Goal: Task Accomplishment & Management: Complete application form

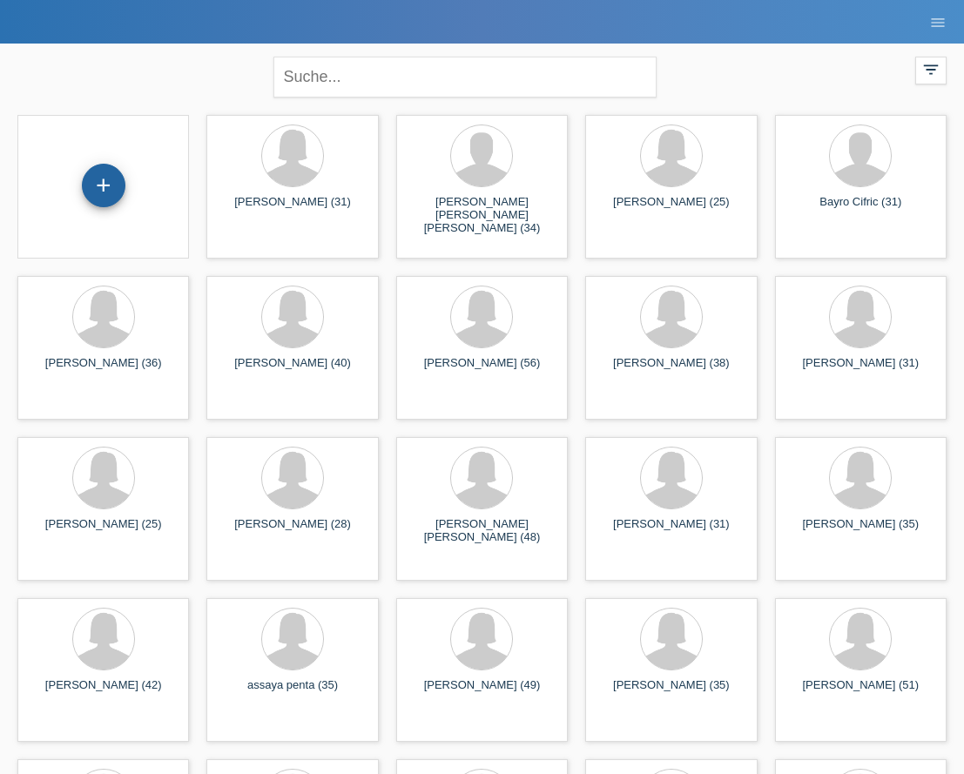
click at [102, 178] on div "+" at bounding box center [104, 186] width 44 height 44
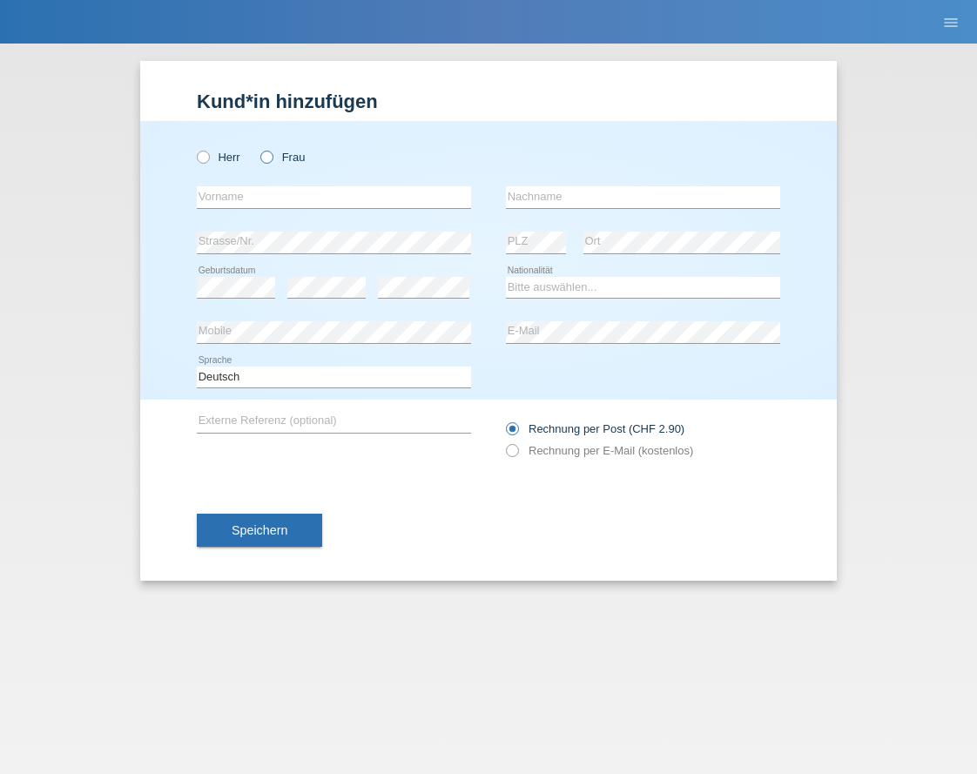
click at [287, 163] on label "Frau" at bounding box center [282, 157] width 44 height 13
click at [272, 162] on input "Frau" at bounding box center [265, 156] width 11 height 11
radio input "true"
click at [401, 197] on input "text" at bounding box center [334, 197] width 274 height 22
paste input "sefhora@icloud.com"
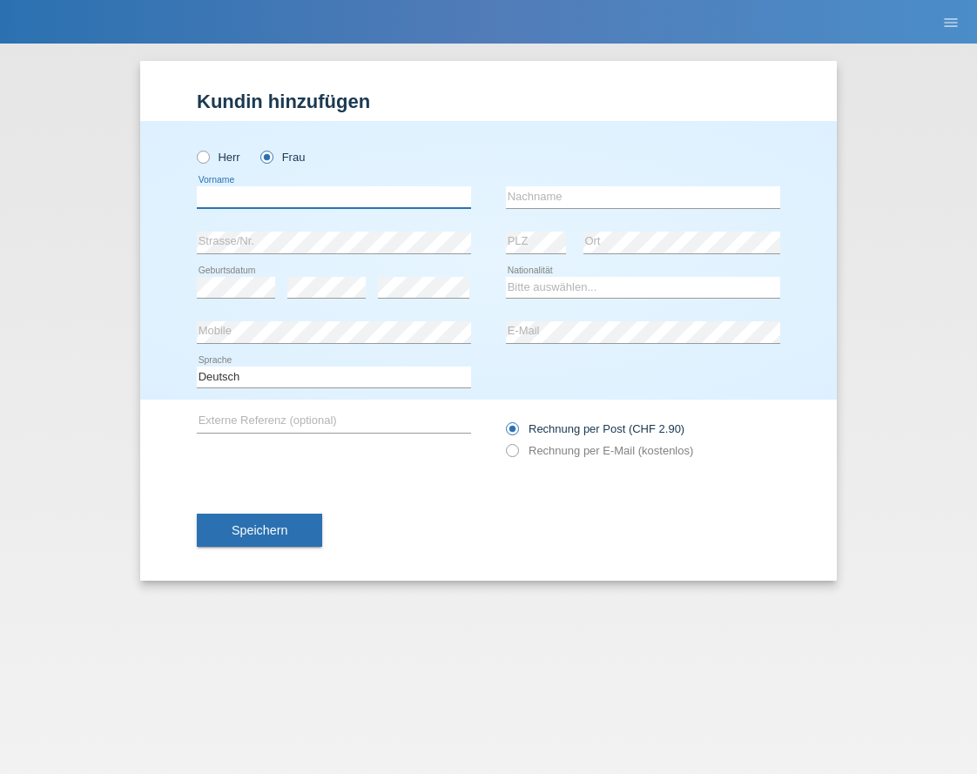
type input "sefhora@icloud.com"
drag, startPoint x: 158, startPoint y: 179, endPoint x: 14, endPoint y: 175, distance: 144.6
click at [14, 175] on div "Kund*in hinzufügen Kunde hinzufügen Kundin hinzufügen Herr Frau sefhora@icloud.…" at bounding box center [488, 409] width 977 height 730
click at [598, 319] on div "error E-Mail" at bounding box center [643, 332] width 274 height 45
click at [581, 279] on select "Bitte auswählen... Schweiz Deutschland Liechtenstein Österreich ------------ Af…" at bounding box center [643, 287] width 274 height 21
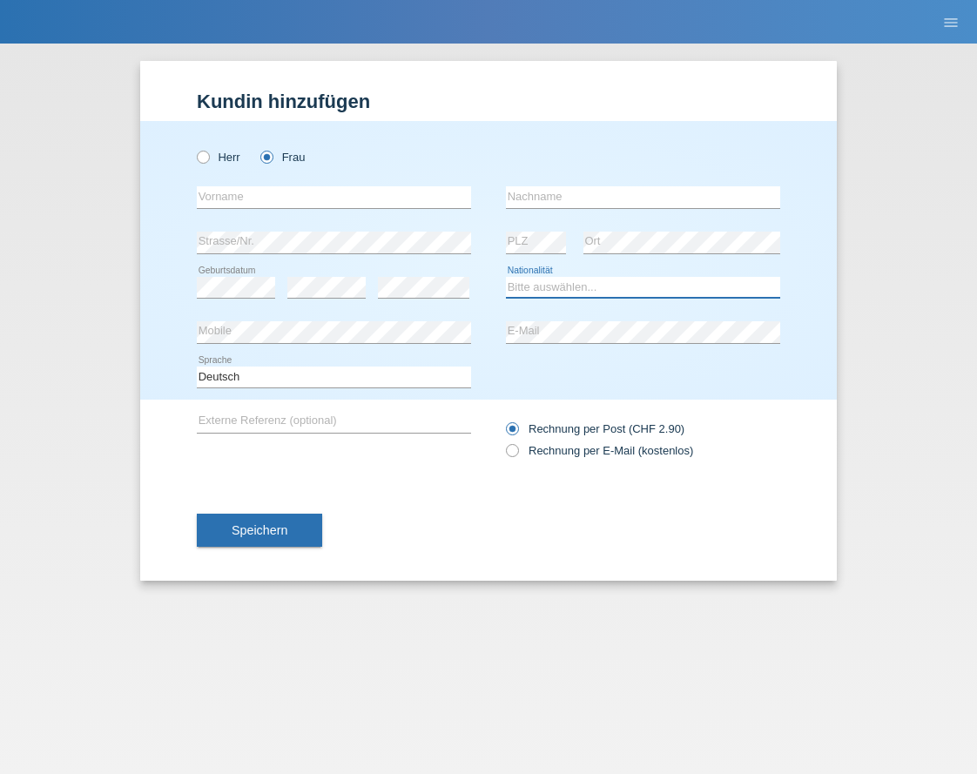
select select "CH"
click at [506, 277] on select "Bitte auswählen... Schweiz Deutschland Liechtenstein Österreich ------------ Af…" at bounding box center [643, 287] width 274 height 21
click at [113, 330] on div "Kund*in hinzufügen Kunde hinzufügen Kundin hinzufügen Herr Frau error Vorname e…" at bounding box center [488, 409] width 977 height 730
click at [609, 299] on div "Bitte auswählen... Schweiz Deutschland Liechtenstein Österreich ------------ Af…" at bounding box center [643, 288] width 274 height 44
click at [789, 177] on div "Herr Frau error Vorname error" at bounding box center [488, 260] width 696 height 279
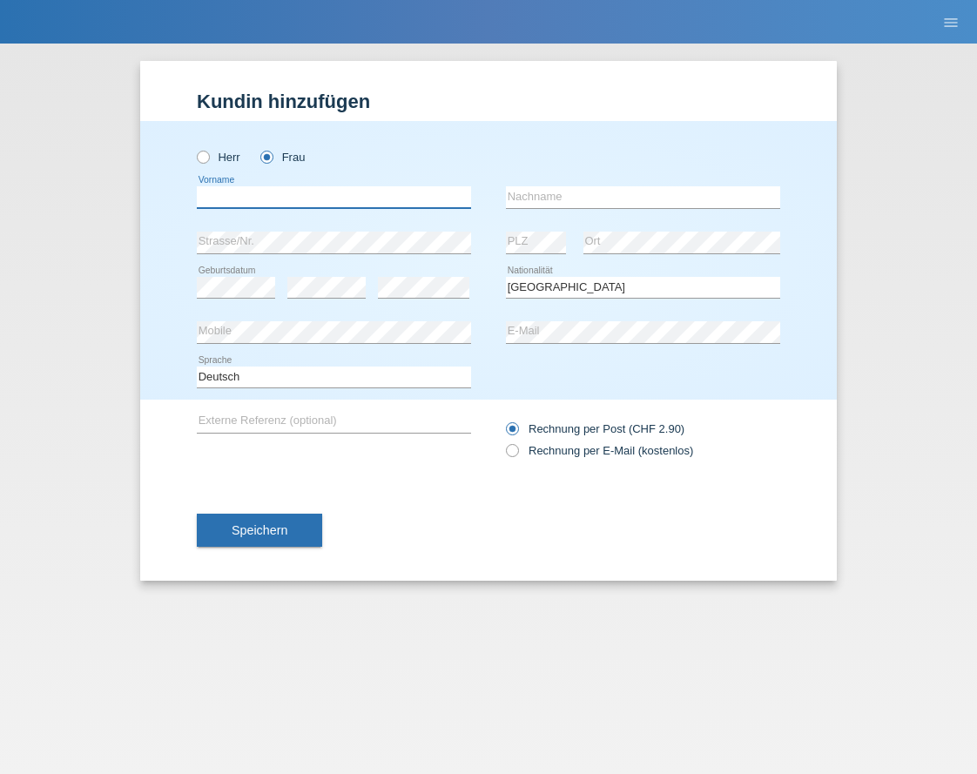
click at [267, 191] on input "text" at bounding box center [334, 197] width 274 height 22
paste input "Sephora Mankoma"
drag, startPoint x: 308, startPoint y: 198, endPoint x: 245, endPoint y: 198, distance: 63.6
click at [245, 198] on input "Sephora Mankoma" at bounding box center [334, 197] width 274 height 22
type input "Sephora"
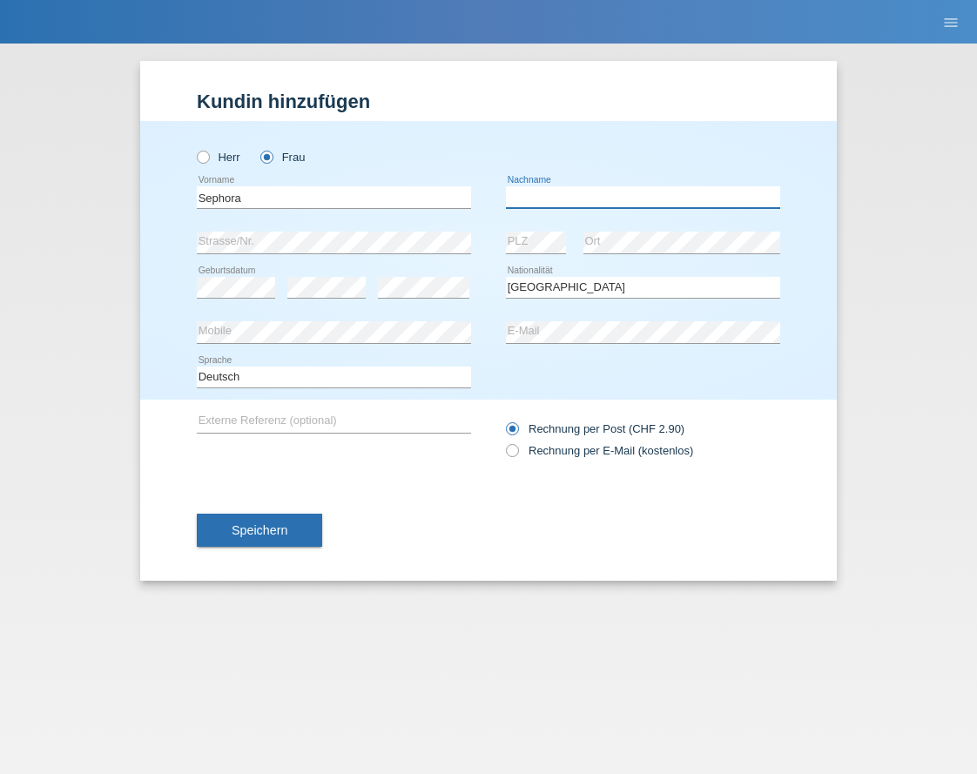
click at [573, 198] on input "text" at bounding box center [643, 197] width 274 height 22
paste input "Sephora Mankoma"
click at [544, 152] on div "Herr Frau" at bounding box center [488, 148] width 583 height 54
drag, startPoint x: 552, startPoint y: 192, endPoint x: 460, endPoint y: 199, distance: 92.5
click at [460, 199] on div "Sephora error Vorname Sephora Mankoma error Nachname" at bounding box center [488, 197] width 583 height 45
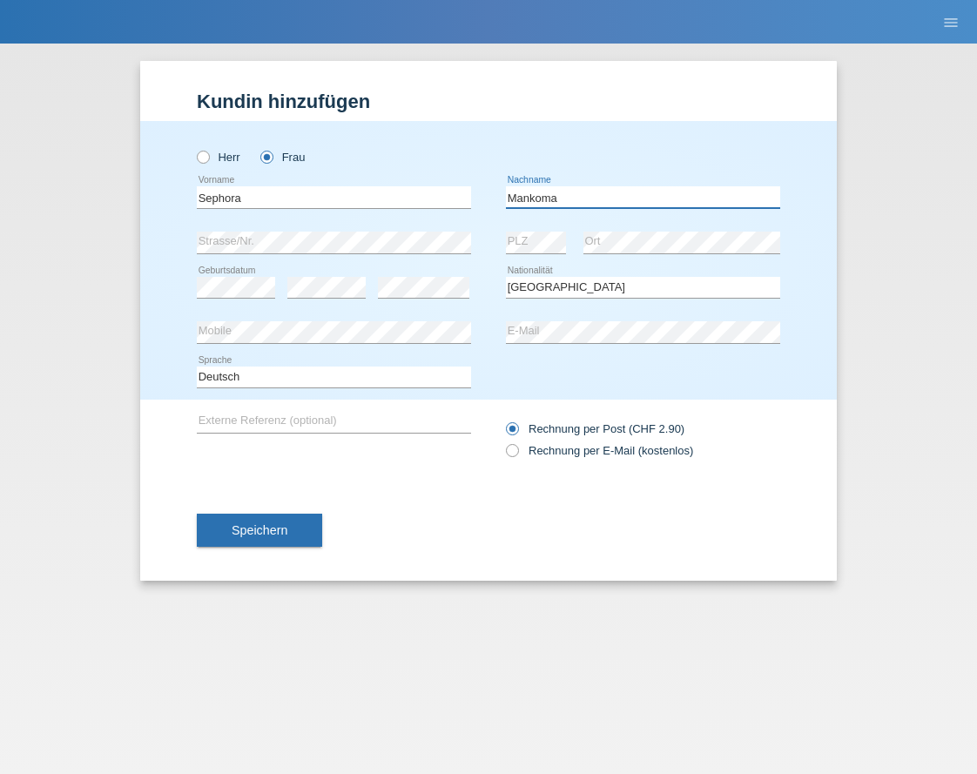
type input "Mankoma"
click at [691, 320] on div "error E-Mail" at bounding box center [643, 332] width 274 height 45
click at [158, 205] on div "Herr Frau Sephora error Vorname C" at bounding box center [488, 260] width 696 height 279
drag, startPoint x: 629, startPoint y: 448, endPoint x: 609, endPoint y: 461, distance: 22.7
click at [629, 448] on label "Rechnung per E-Mail (kostenlos)" at bounding box center [599, 450] width 187 height 13
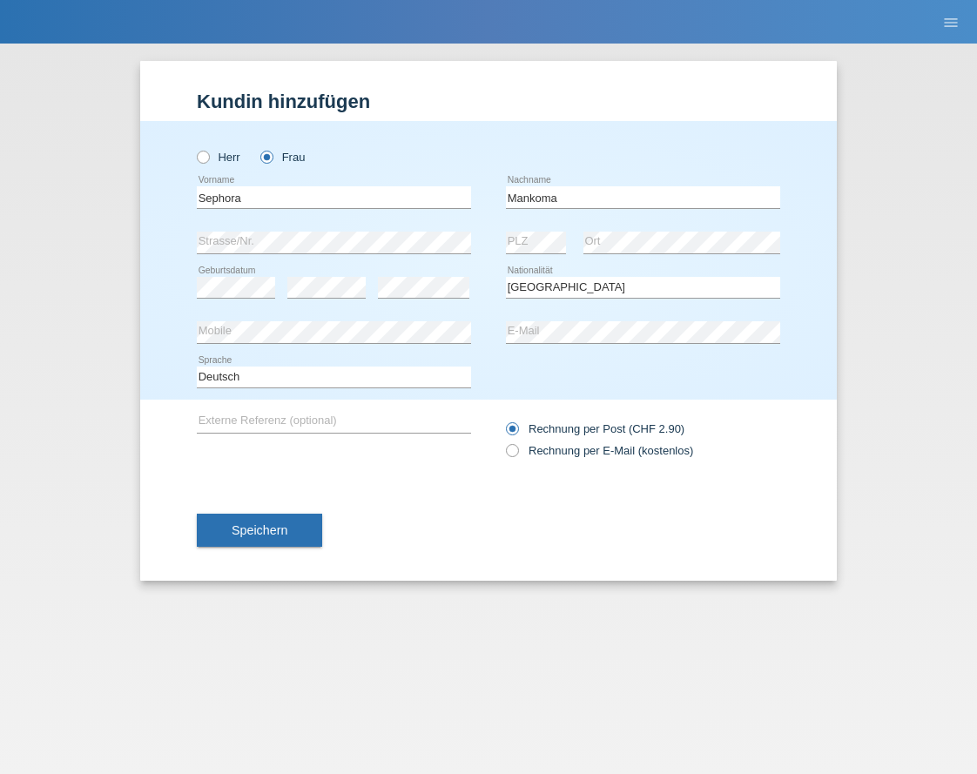
click at [517, 448] on input "Rechnung per E-Mail (kostenlos)" at bounding box center [511, 455] width 11 height 22
radio input "true"
click at [290, 541] on button "Speichern" at bounding box center [259, 530] width 125 height 33
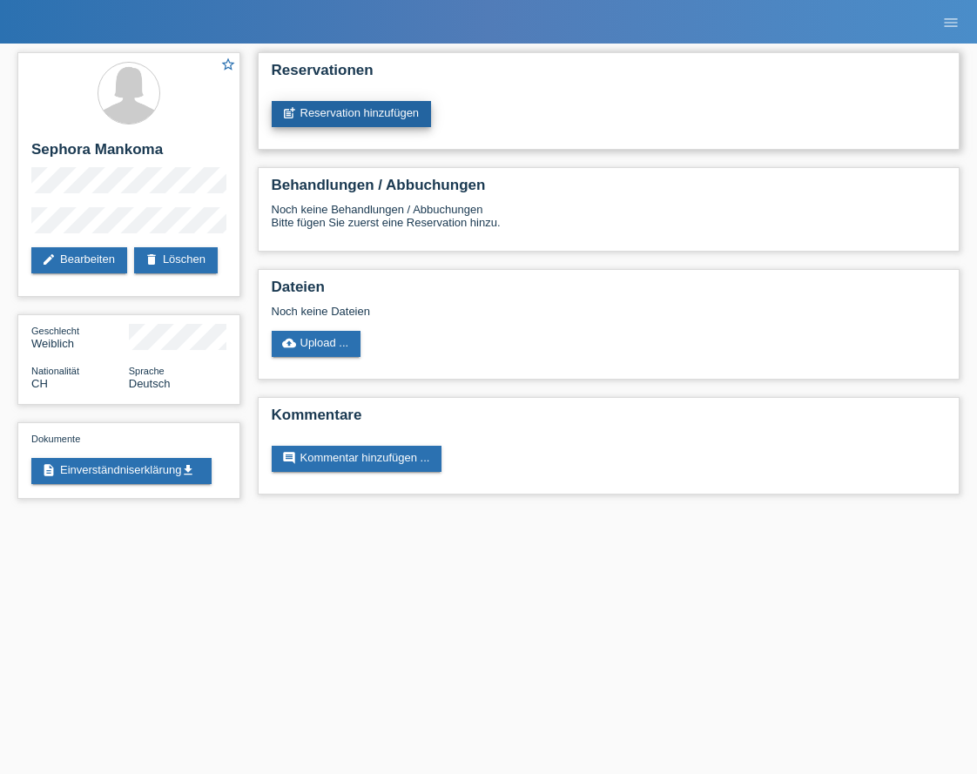
click at [393, 102] on link "post_add Reservation hinzufügen" at bounding box center [352, 114] width 160 height 26
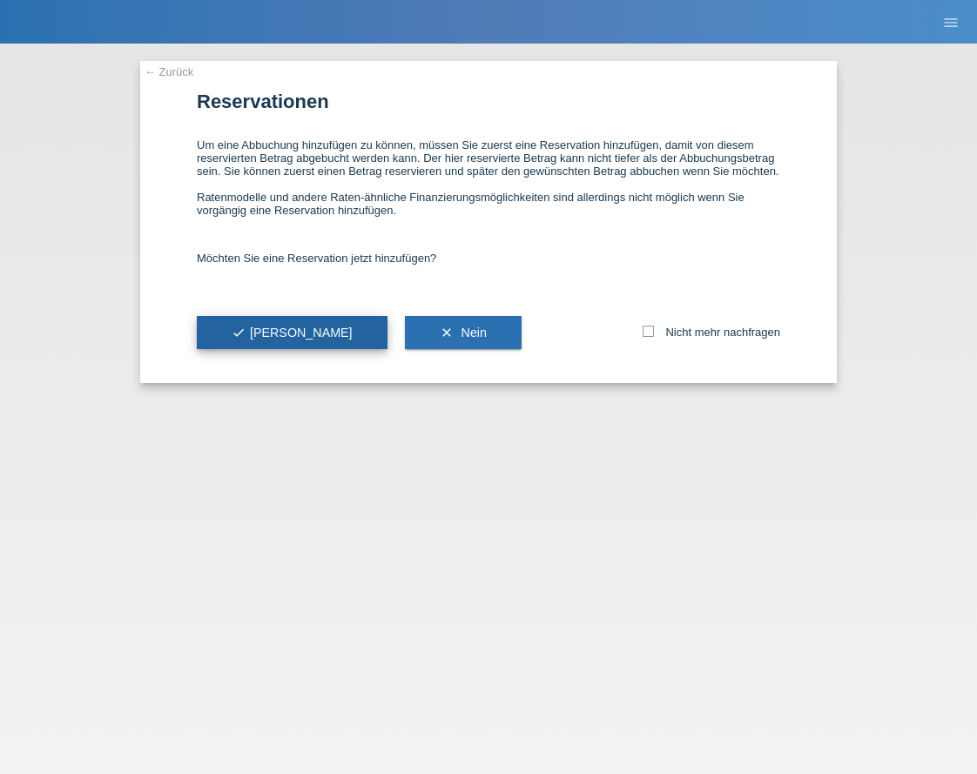
click at [290, 331] on button "check Ja" at bounding box center [292, 332] width 191 height 33
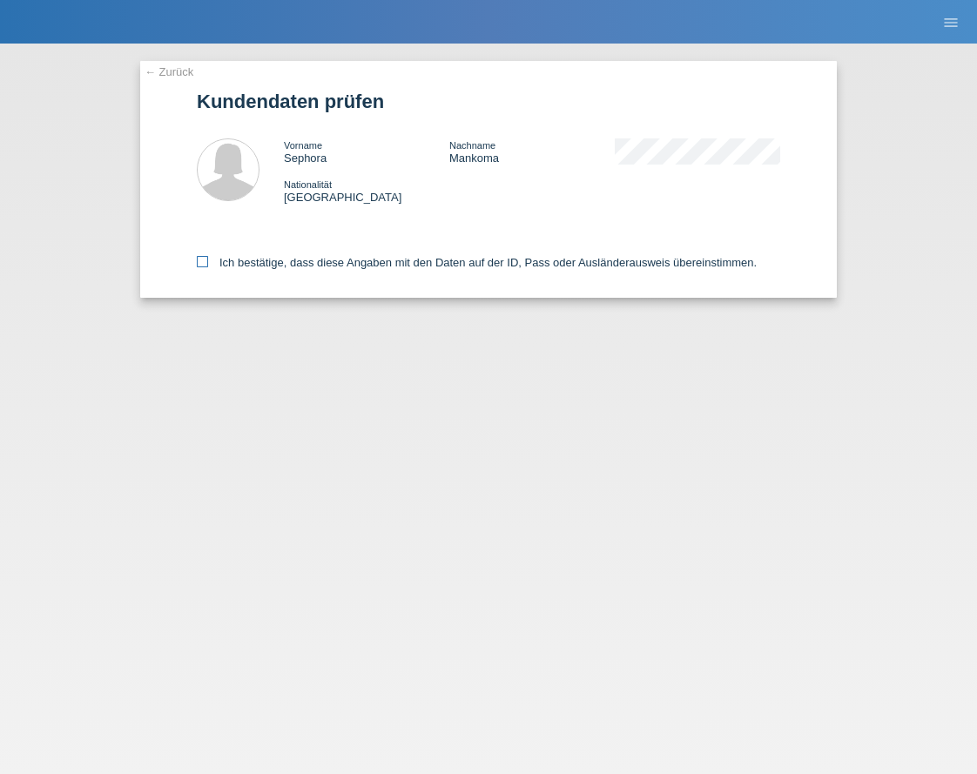
click at [376, 263] on label "Ich bestätige, dass diese Angaben mit den Daten auf der ID, Pass oder Ausländer…" at bounding box center [477, 262] width 560 height 13
click at [208, 263] on input "Ich bestätige, dass diese Angaben mit den Daten auf der ID, Pass oder Ausländer…" at bounding box center [202, 261] width 11 height 11
checkbox input "true"
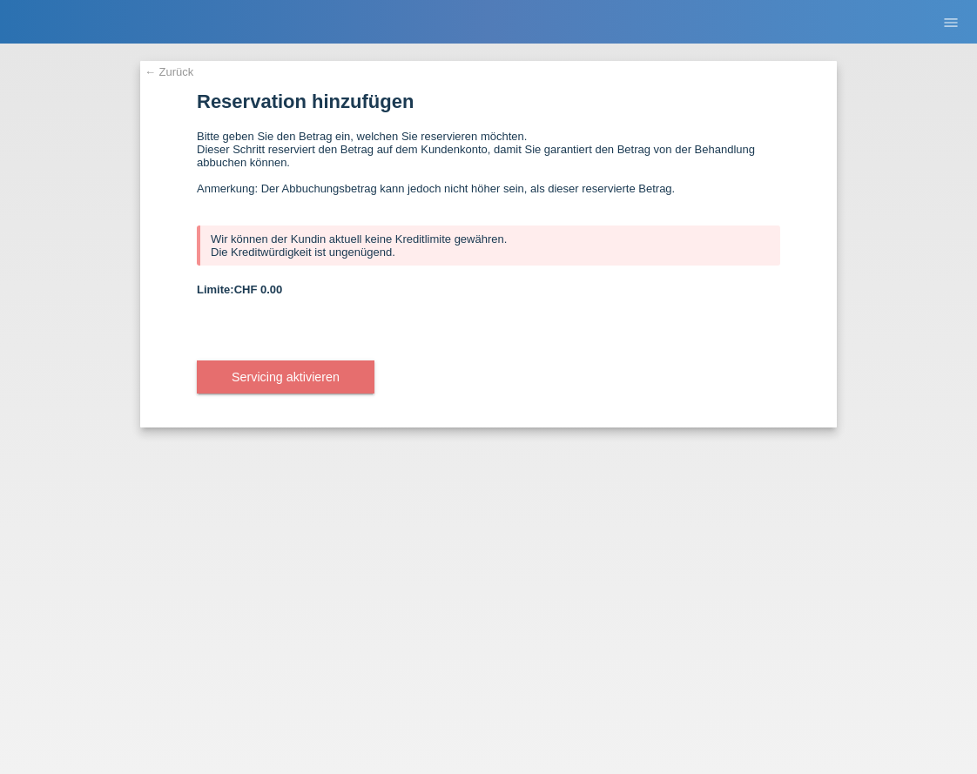
click at [165, 68] on link "← Zurück" at bounding box center [169, 71] width 49 height 13
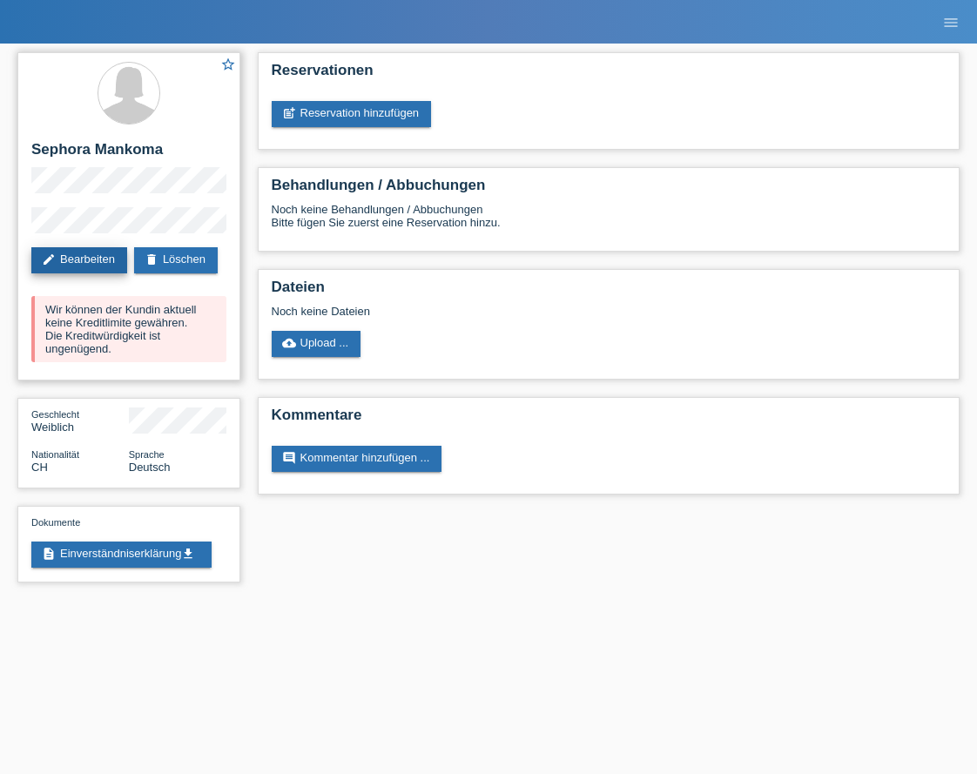
click at [110, 256] on link "edit Bearbeiten" at bounding box center [79, 260] width 96 height 26
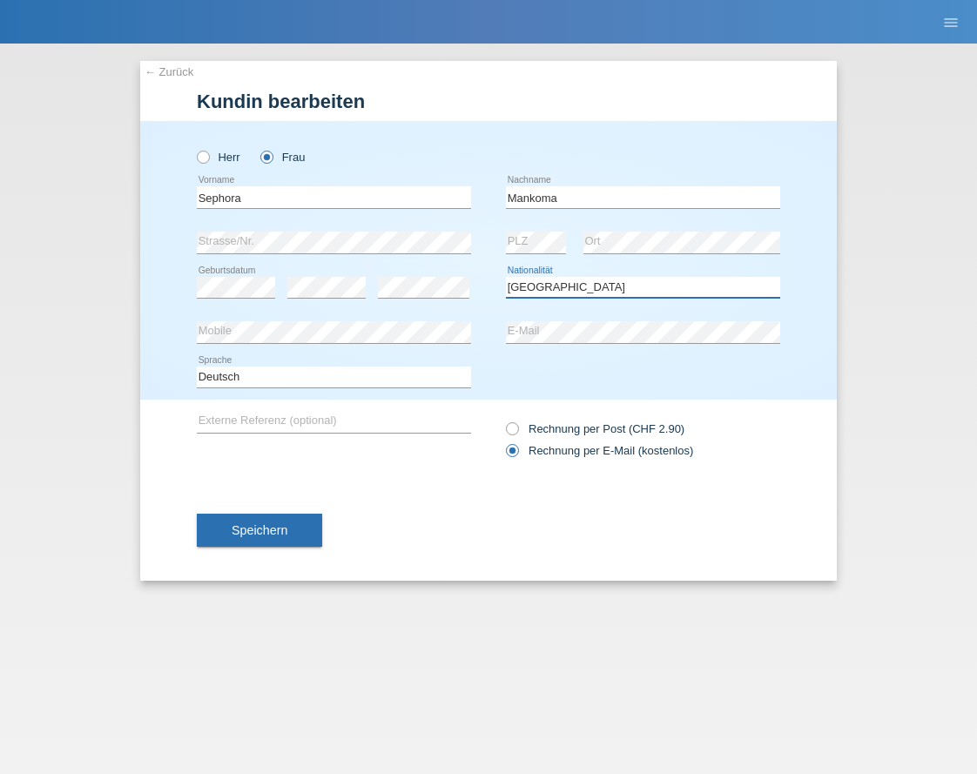
click at [622, 289] on select "Bitte auswählen... Schweiz Deutschland Liechtenstein Österreich ------------ Af…" at bounding box center [643, 287] width 274 height 21
click at [850, 278] on div "← Zurück Kundin bearbeiten Herr Frau Sephora error Vorname PLZ" at bounding box center [488, 409] width 977 height 730
click at [699, 278] on select "Bitte auswählen... Schweiz Deutschland Liechtenstein Österreich ------------ Af…" at bounding box center [643, 287] width 274 height 21
click at [795, 259] on div "Herr Frau Sephora error Vorname C" at bounding box center [488, 260] width 696 height 279
click at [598, 290] on select "Bitte auswählen... Schweiz Deutschland Liechtenstein Österreich ------------ Af…" at bounding box center [643, 287] width 274 height 21
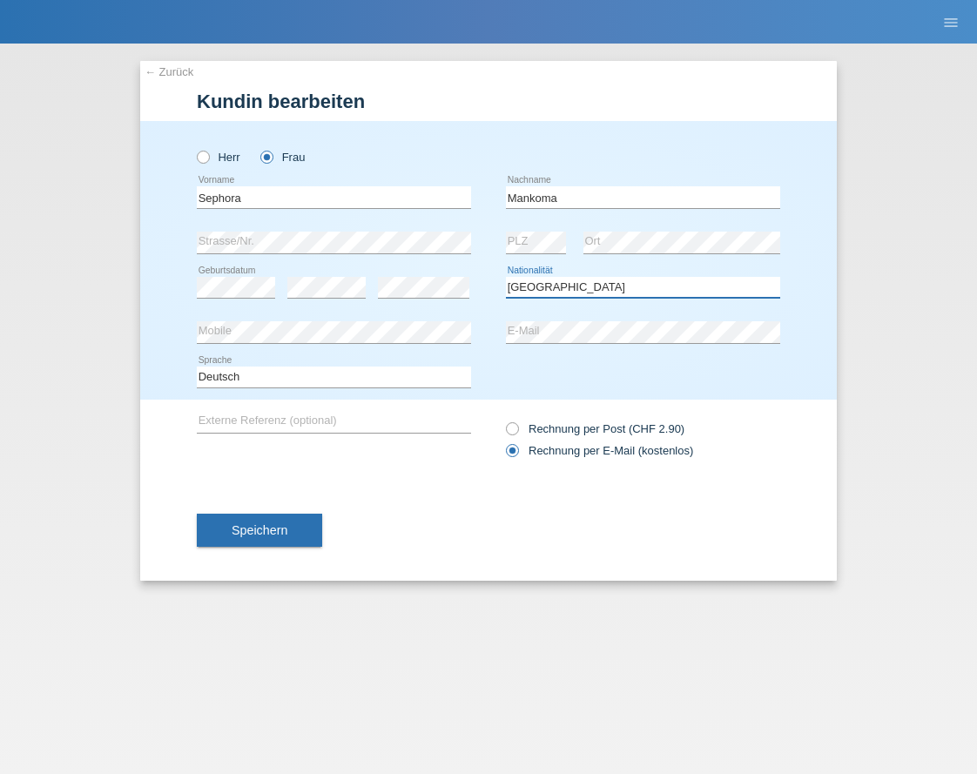
select select "CD"
click at [506, 277] on select "Bitte auswählen... Schweiz Deutschland Liechtenstein Österreich ------------ Af…" at bounding box center [643, 287] width 274 height 21
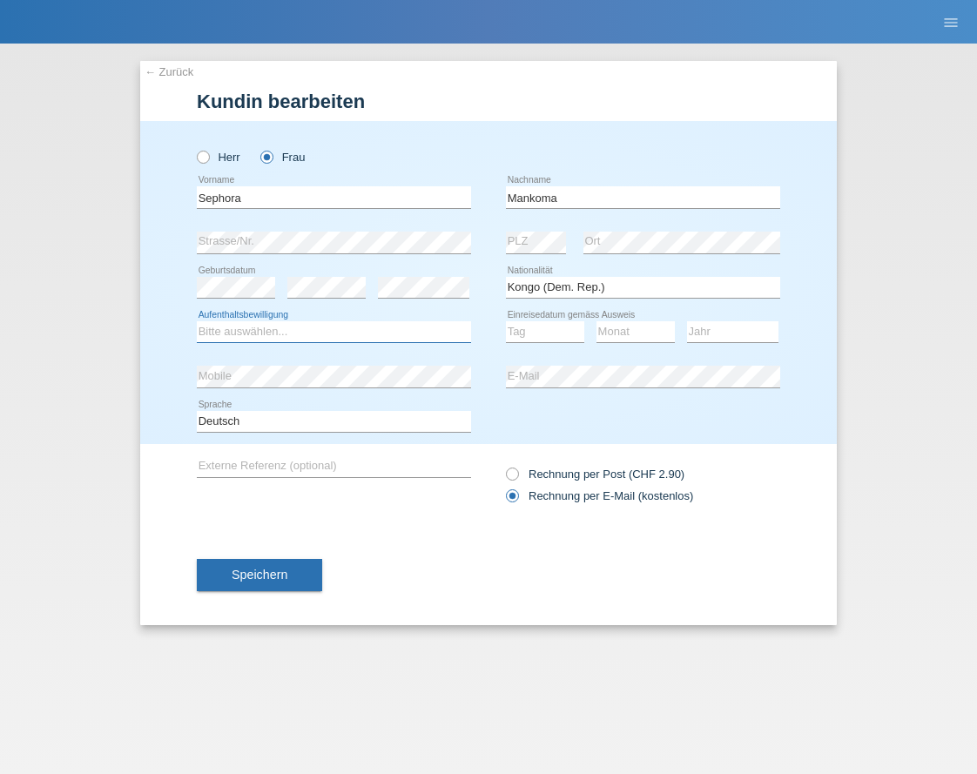
click at [239, 338] on select "Bitte auswählen... C B B - Flüchtlingsstatus Andere" at bounding box center [334, 331] width 274 height 21
select select "B"
click at [197, 321] on select "Bitte auswählen... C B B - Flüchtlingsstatus Andere" at bounding box center [334, 331] width 274 height 21
click at [555, 336] on select "Tag 01 02 03 04 05 06 07 08 09 10 11" at bounding box center [545, 331] width 78 height 21
click at [565, 333] on select "Tag 01 02 03 04 05 06 07 08 09 10 11" at bounding box center [545, 331] width 78 height 21
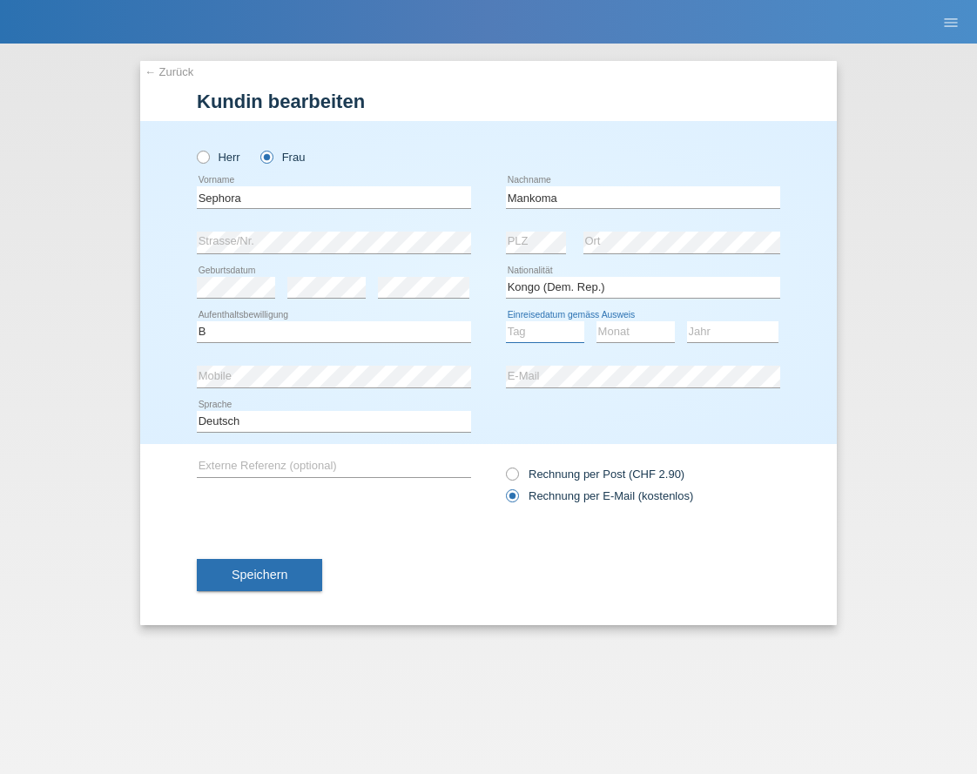
select select "14"
click at [506, 321] on select "Tag 01 02 03 04 05 06 07 08 09 10 11" at bounding box center [545, 331] width 78 height 21
drag, startPoint x: 649, startPoint y: 333, endPoint x: 657, endPoint y: 340, distance: 11.1
click at [649, 333] on select "Monat 01 02 03 04 05 06 07 08 09 10 11" at bounding box center [635, 331] width 78 height 21
select select "02"
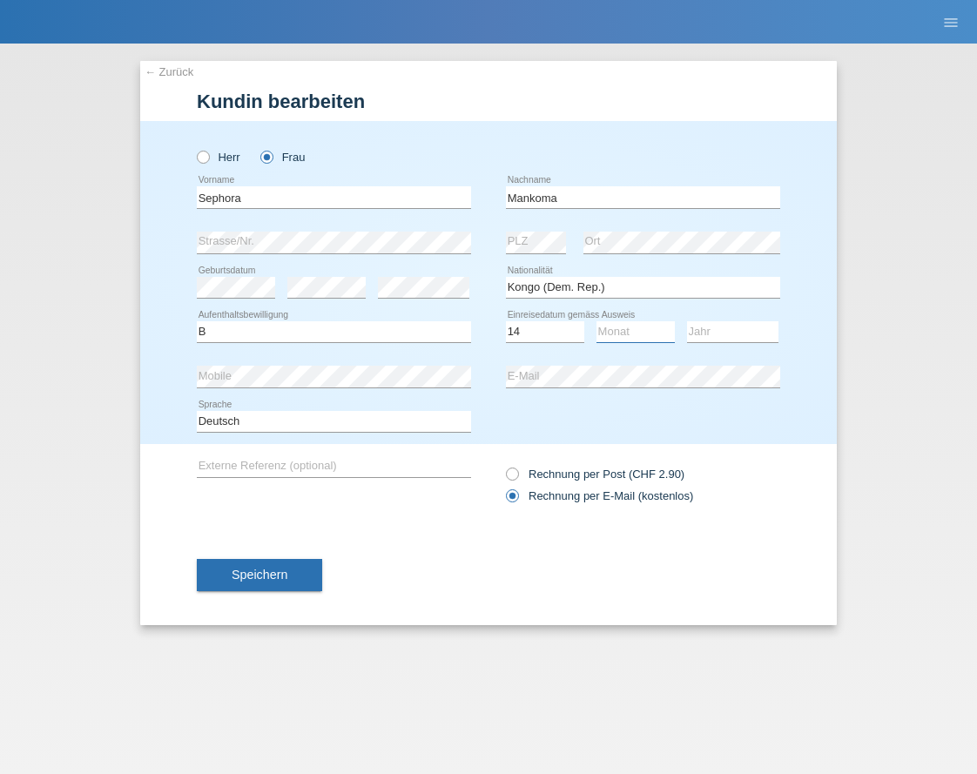
click at [596, 321] on select "Monat 01 02 03 04 05 06 07 08 09 10 11" at bounding box center [635, 331] width 78 height 21
click at [760, 333] on select "Jahr 2025 2024 2023 2022 2021 2020 2019 2018 2017 2016 2015 2014 2013 2012 2011…" at bounding box center [732, 331] width 91 height 21
select select "1998"
click at [784, 288] on div "Herr Frau Sephora error Vorname C" at bounding box center [488, 282] width 696 height 323
click at [606, 427] on div "Deutsch Français Italiano English error Sprache" at bounding box center [488, 422] width 583 height 44
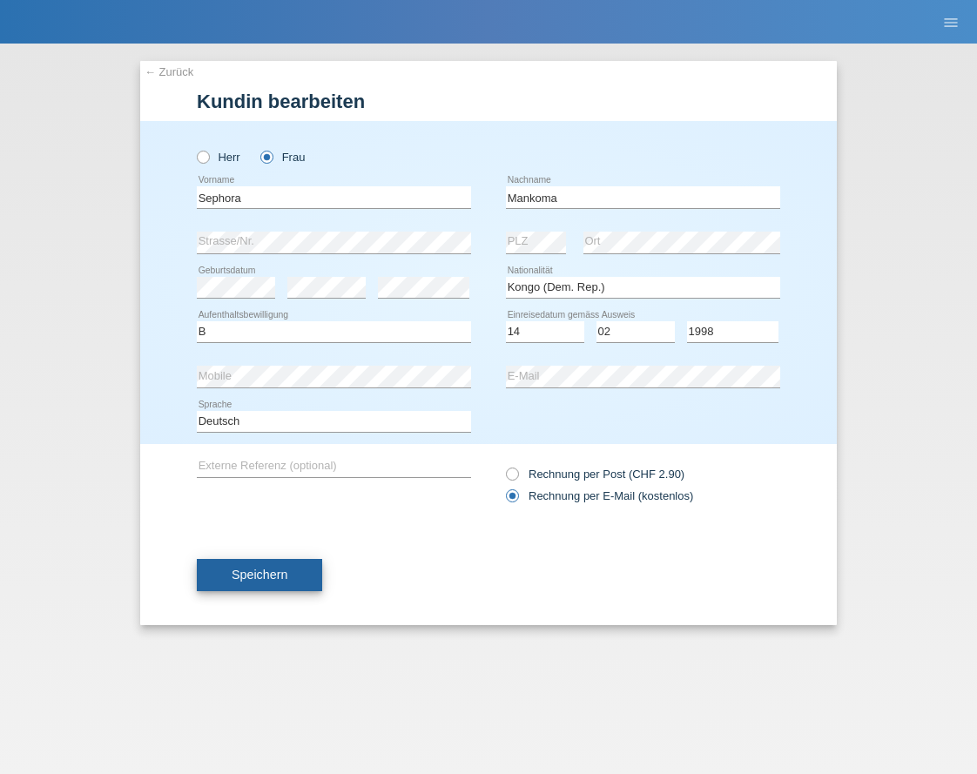
click at [301, 570] on button "Speichern" at bounding box center [259, 575] width 125 height 33
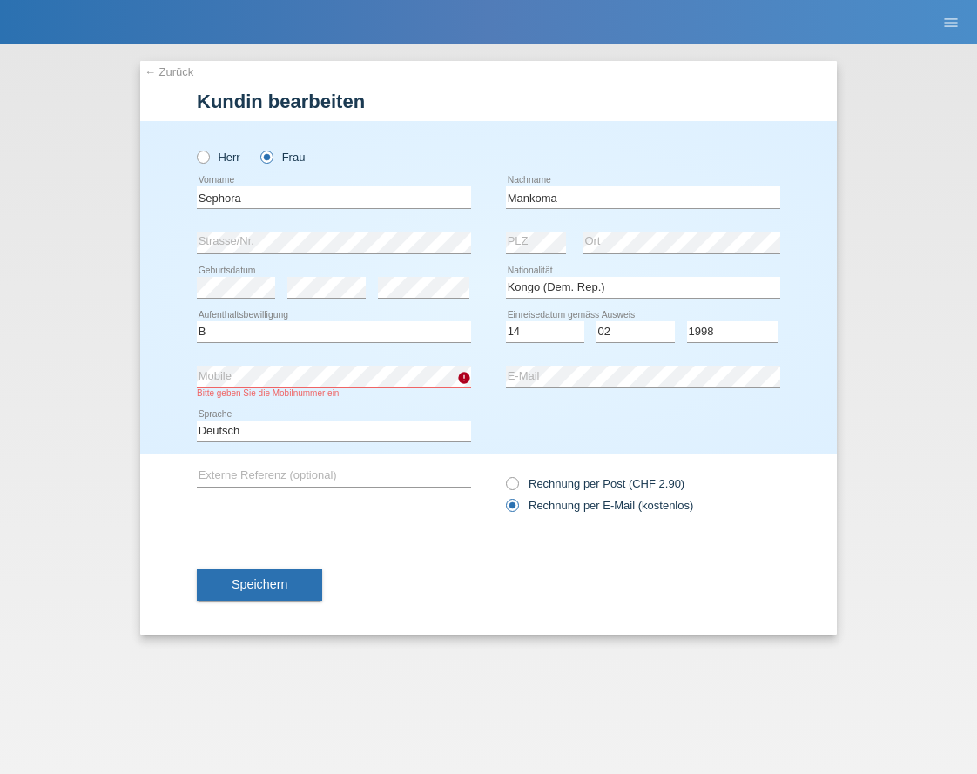
click at [183, 353] on div "Herr Frau Sephora error Vorname Mankoma C" at bounding box center [488, 287] width 696 height 333
click at [299, 587] on button "Speichern" at bounding box center [259, 584] width 125 height 33
drag, startPoint x: 378, startPoint y: 498, endPoint x: 307, endPoint y: 530, distance: 77.5
click at [379, 498] on div "error Externe Referenz (optional)" at bounding box center [334, 476] width 274 height 45
drag, startPoint x: 286, startPoint y: 563, endPoint x: 286, endPoint y: 574, distance: 10.4
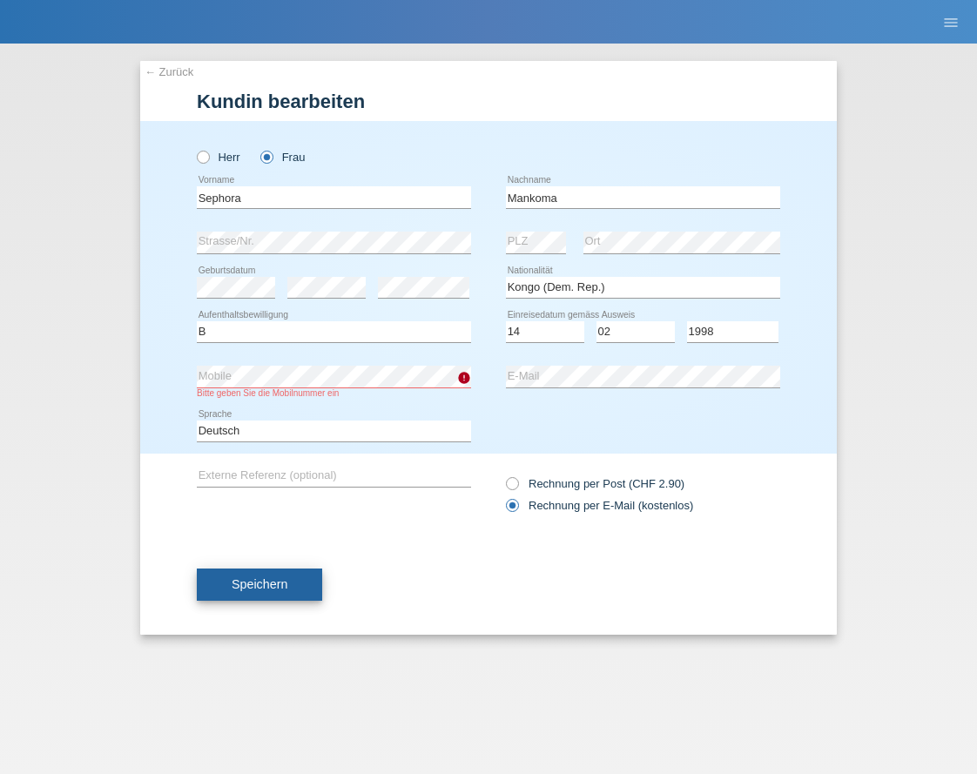
click at [286, 563] on div "Speichern" at bounding box center [488, 585] width 583 height 101
click at [286, 580] on span "Speichern" at bounding box center [260, 584] width 56 height 14
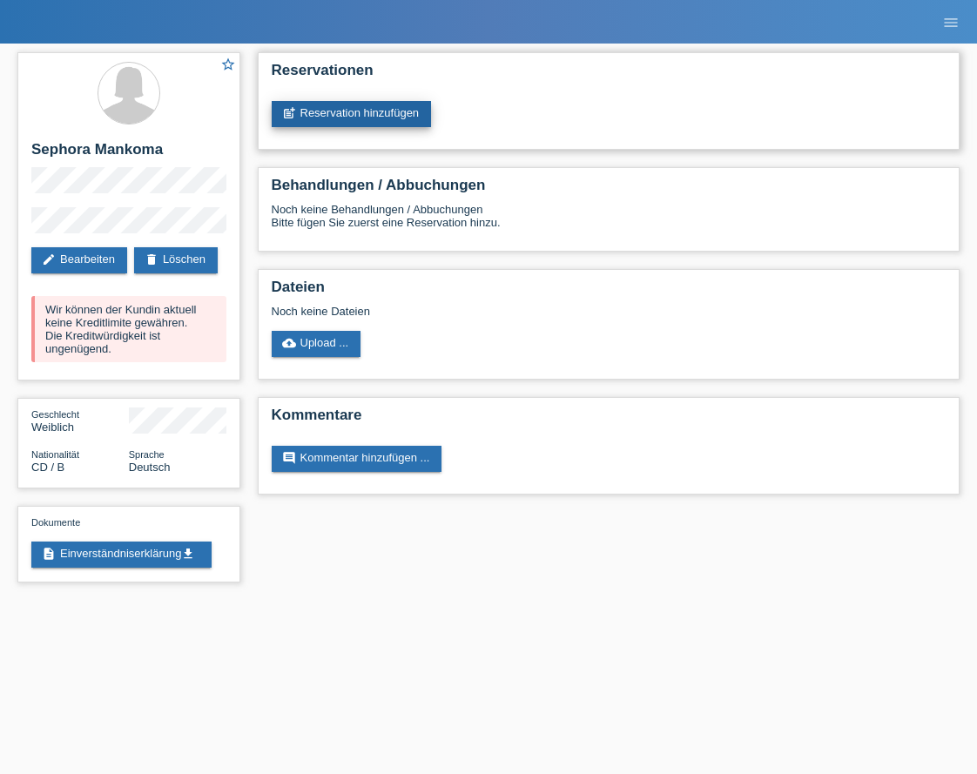
click at [402, 111] on link "post_add Reservation hinzufügen" at bounding box center [352, 114] width 160 height 26
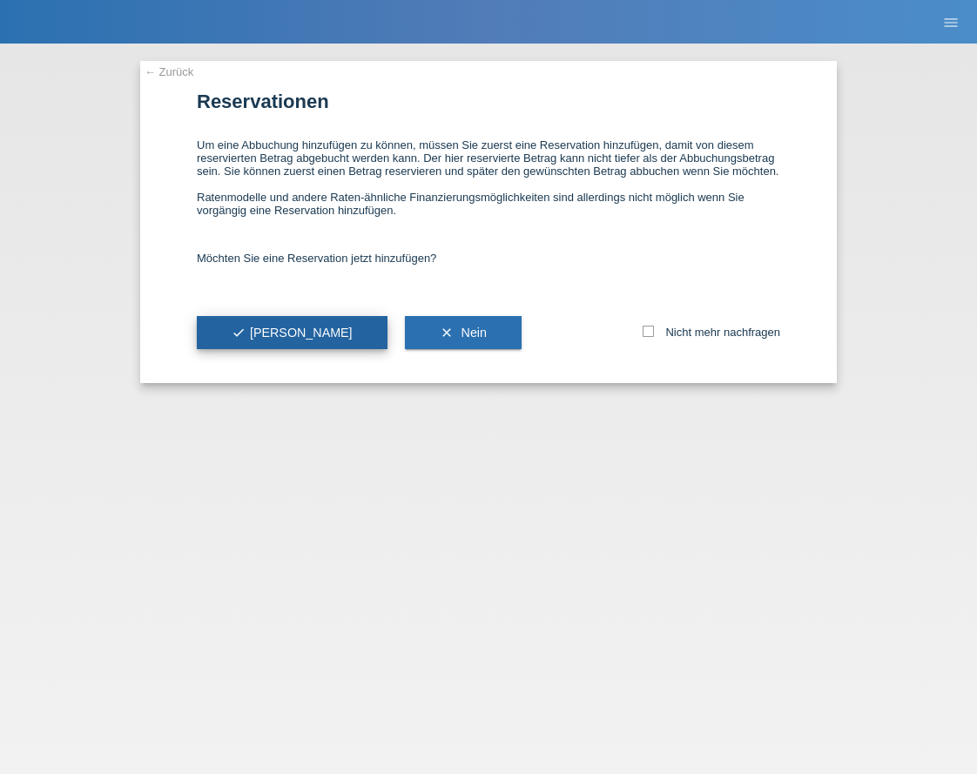
click at [258, 339] on span "check Ja" at bounding box center [292, 333] width 121 height 14
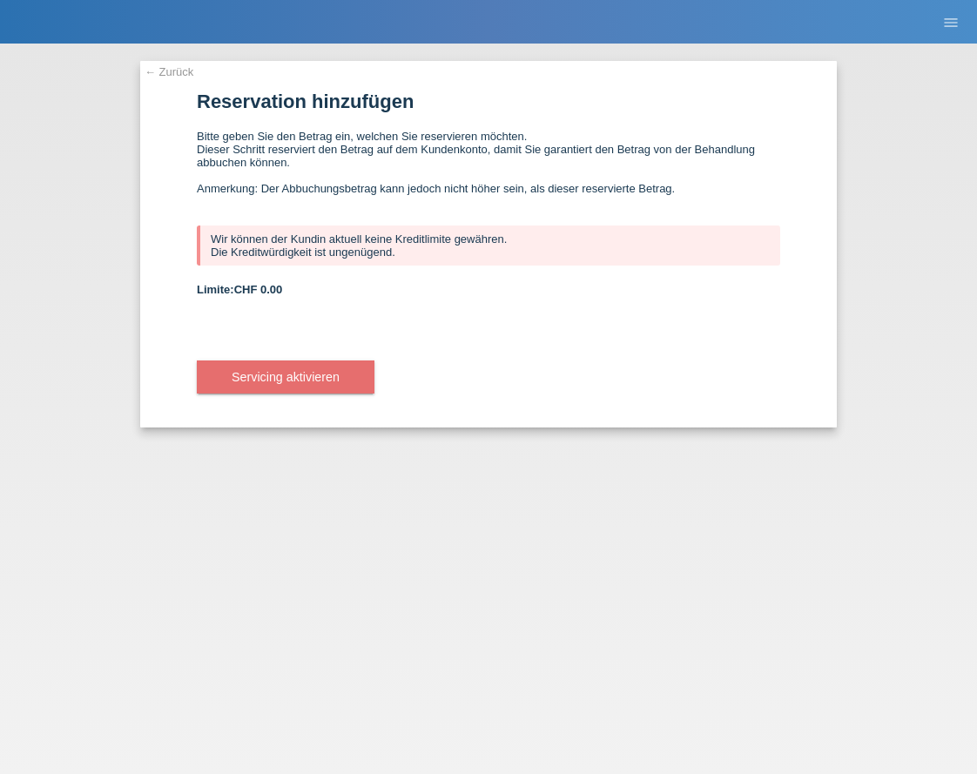
click at [172, 68] on link "← Zurück" at bounding box center [169, 71] width 49 height 13
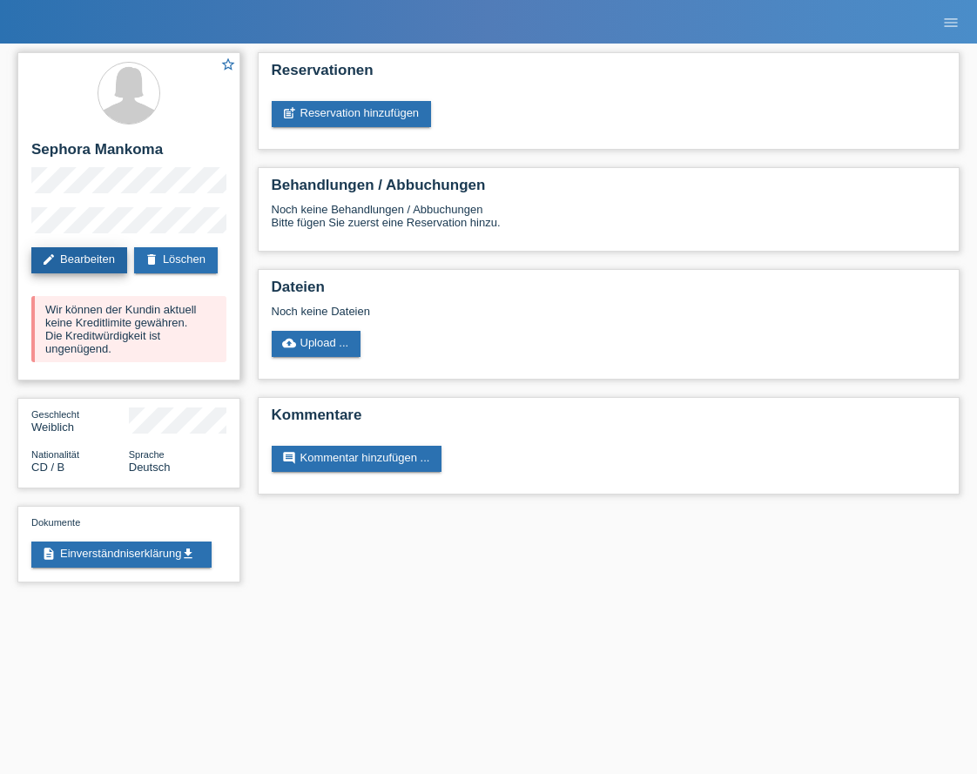
click at [99, 253] on link "edit Bearbeiten" at bounding box center [79, 260] width 96 height 26
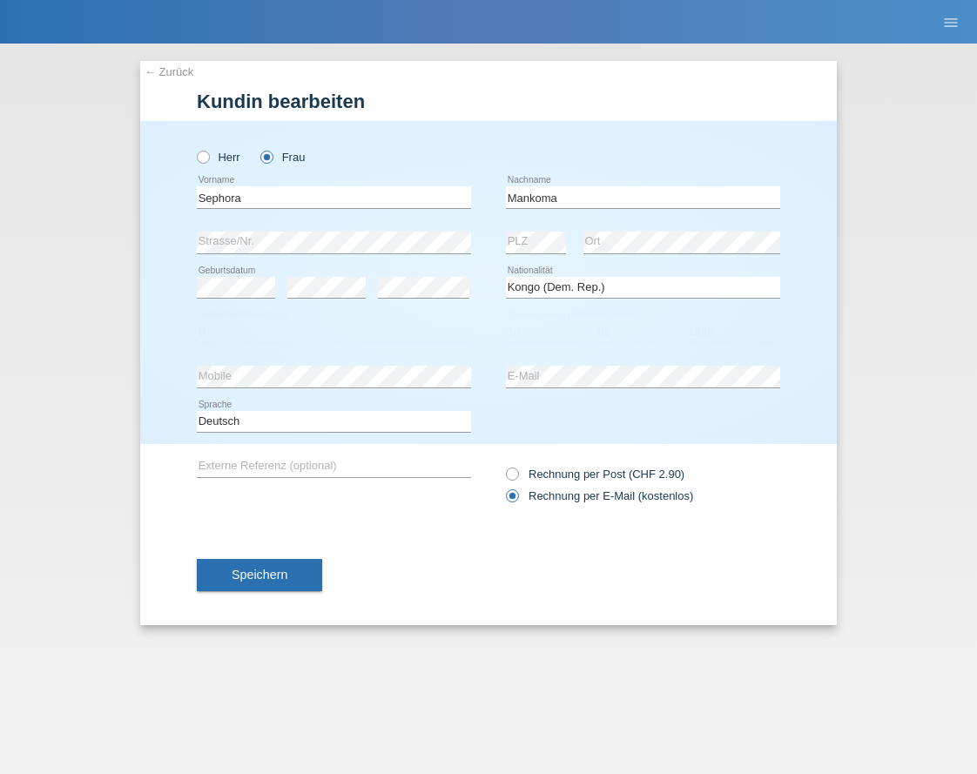
select select "CD"
select select "B"
select select "14"
select select "02"
select select "1998"
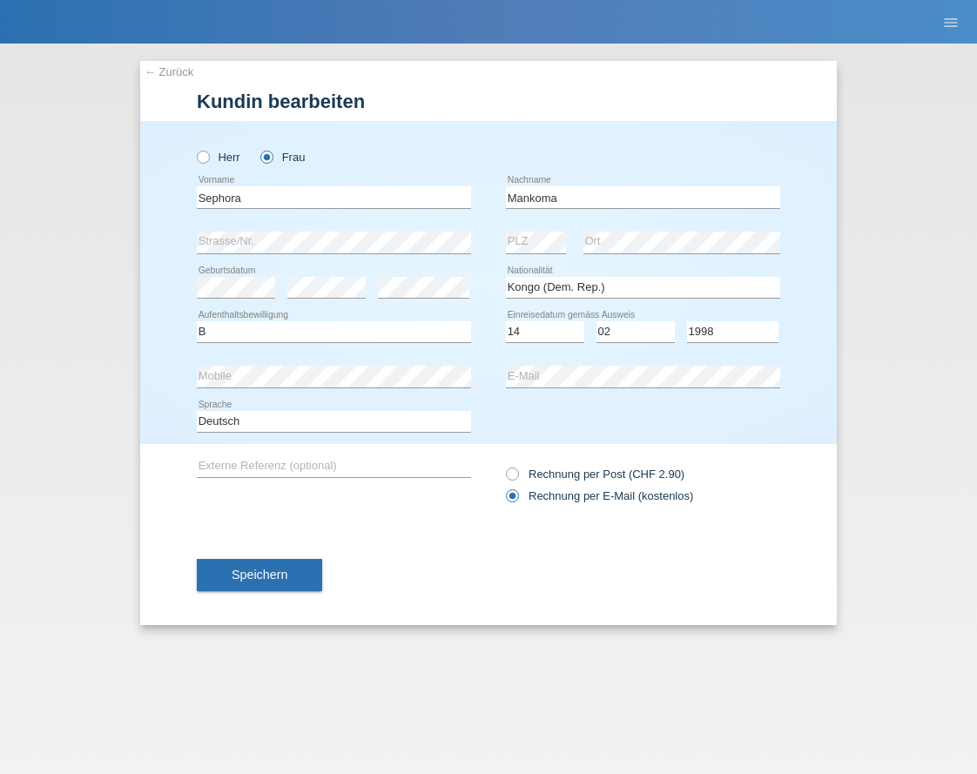
click at [172, 70] on link "← Zurück" at bounding box center [169, 71] width 49 height 13
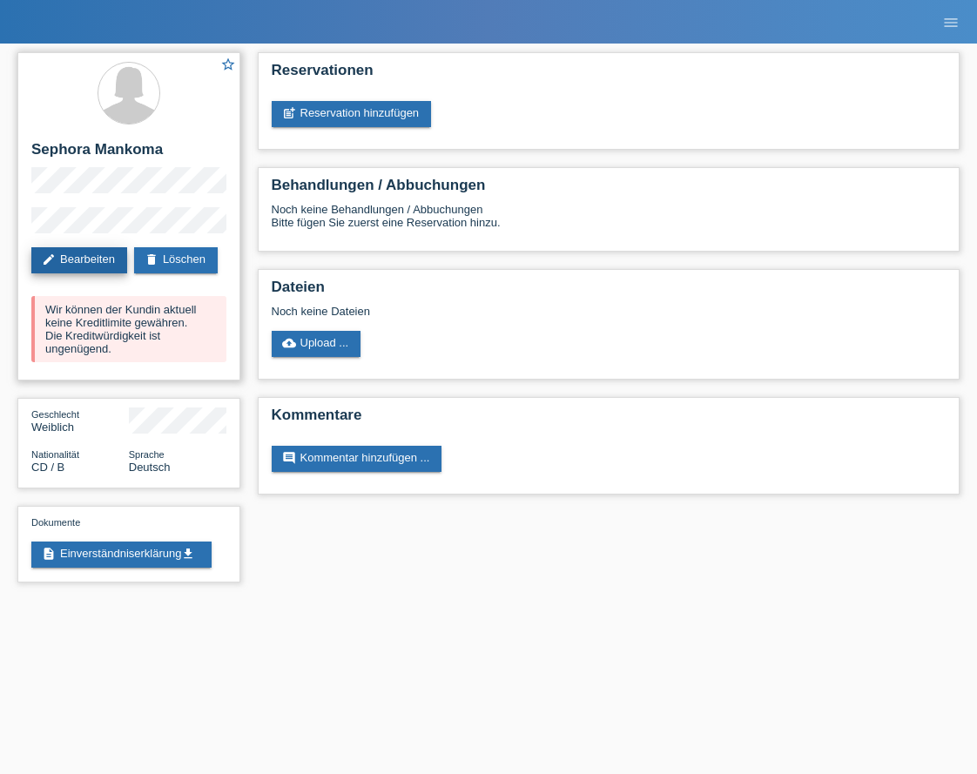
click at [112, 253] on link "edit Bearbeiten" at bounding box center [79, 260] width 96 height 26
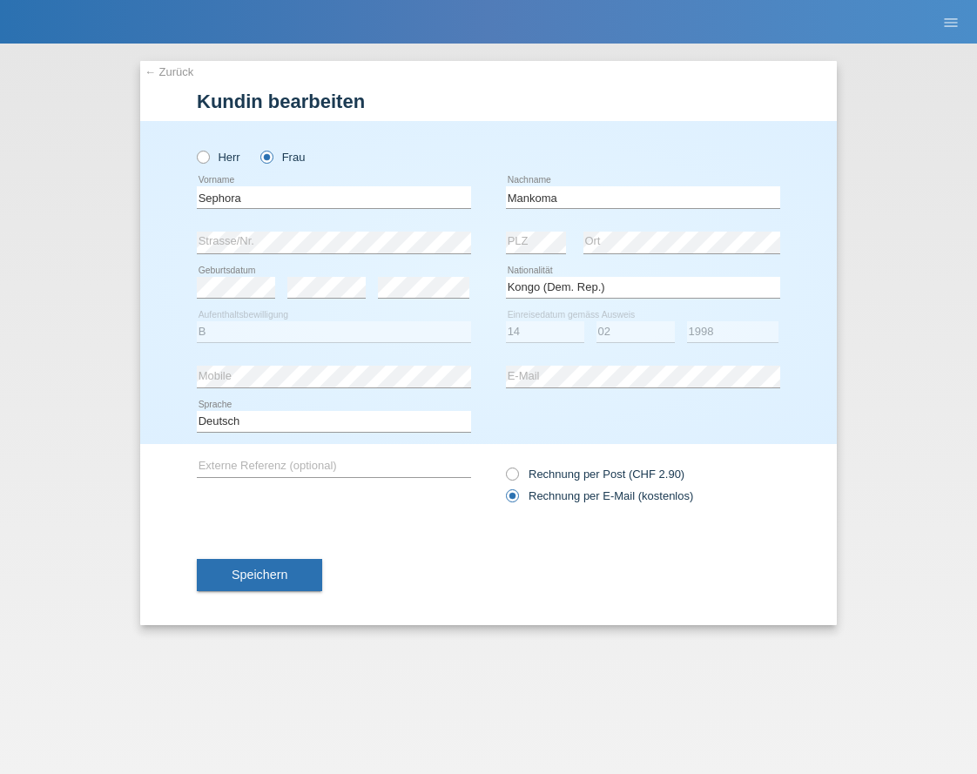
select select "CD"
select select "B"
select select "14"
select select "02"
select select "1998"
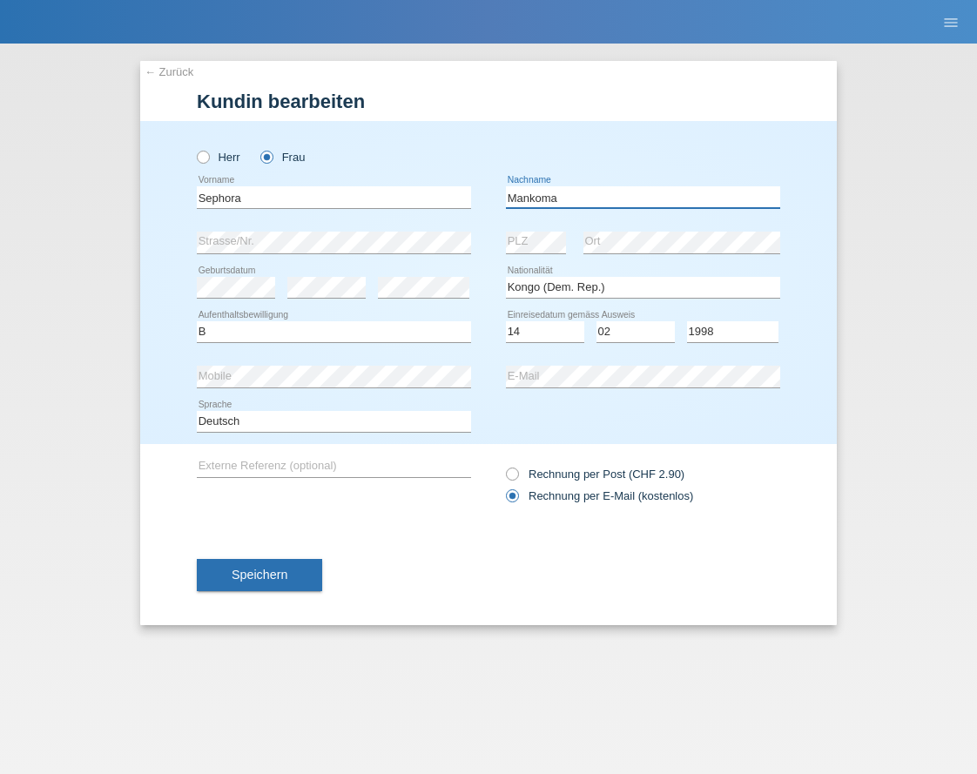
click at [595, 188] on input "Mankoma" at bounding box center [643, 197] width 274 height 22
type input "Mankoma Mfuilu"
click at [644, 140] on div "Herr Frau" at bounding box center [488, 148] width 583 height 54
click at [292, 572] on button "Speichern" at bounding box center [259, 575] width 125 height 33
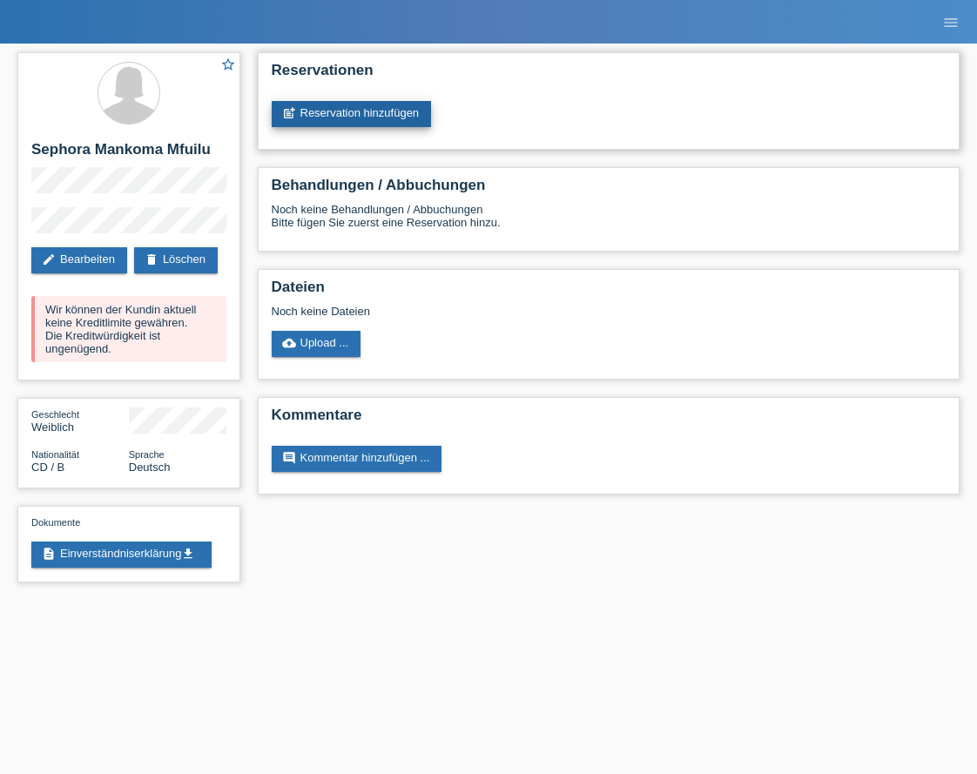
click at [389, 121] on link "post_add Reservation hinzufügen" at bounding box center [352, 114] width 160 height 26
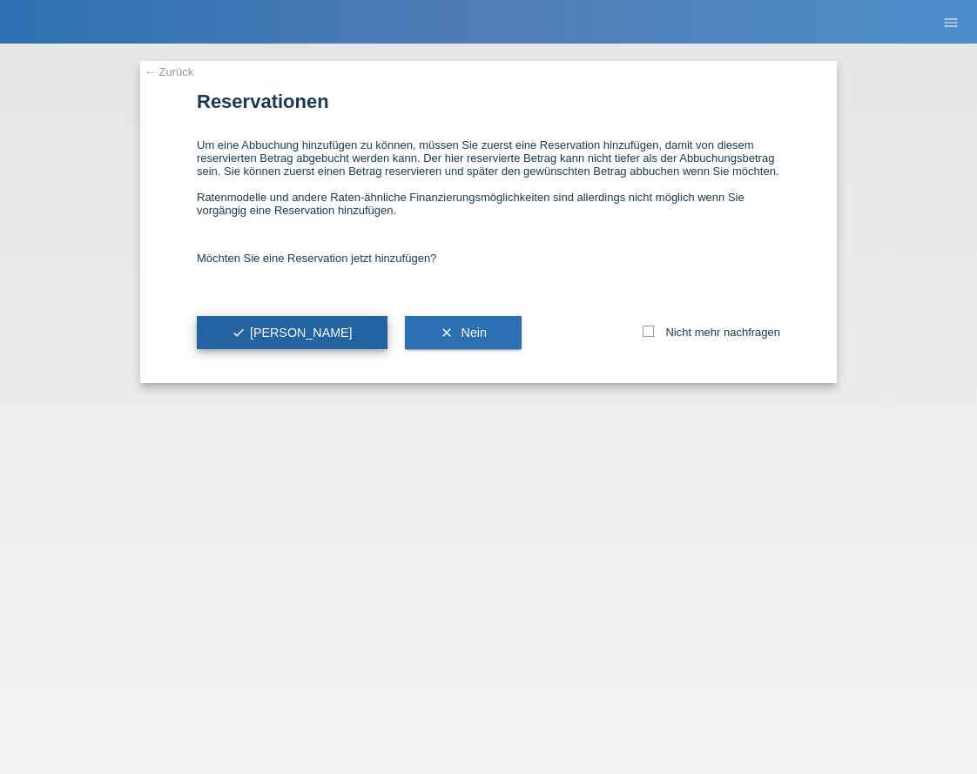
click at [258, 332] on span "check Ja" at bounding box center [292, 333] width 121 height 14
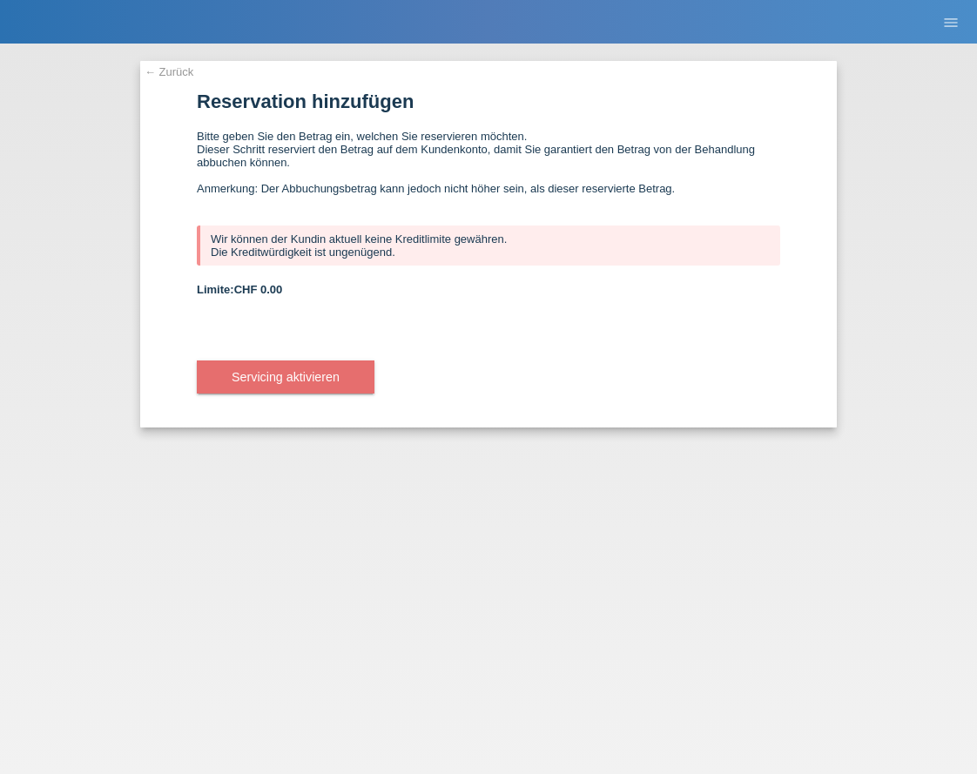
click at [185, 69] on link "← Zurück" at bounding box center [169, 71] width 49 height 13
